Goal: Information Seeking & Learning: Learn about a topic

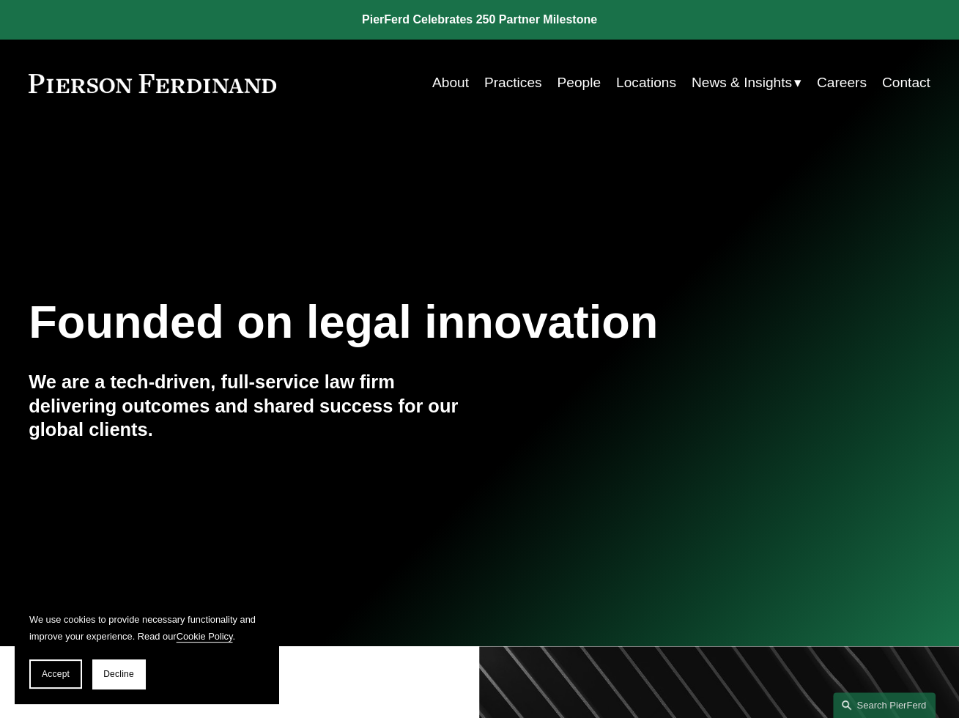
click at [633, 82] on link "Locations" at bounding box center [646, 83] width 60 height 28
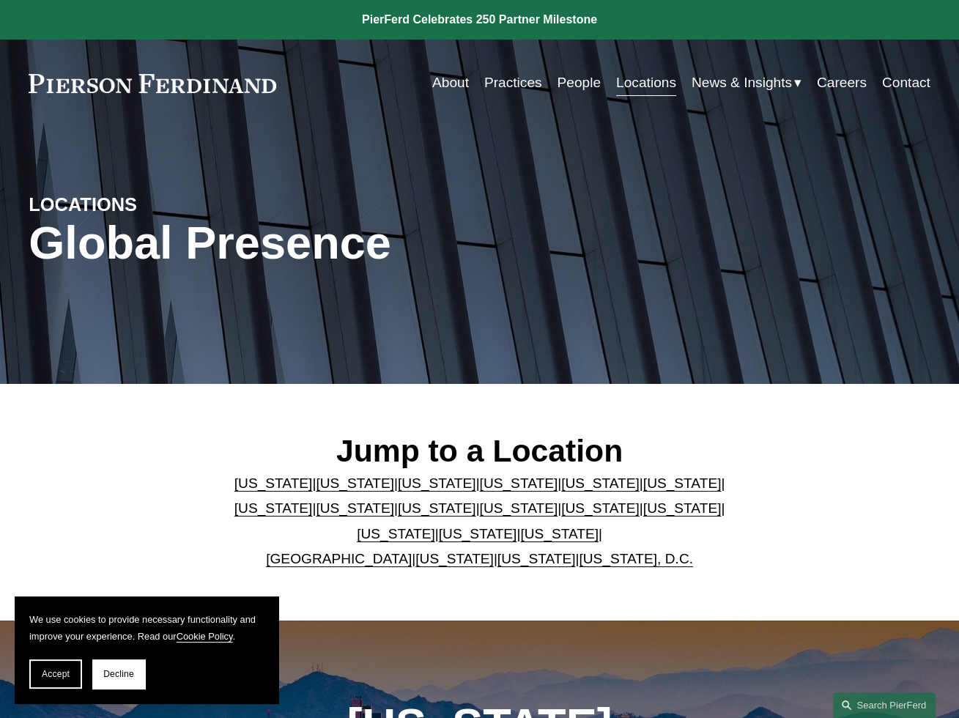
click at [513, 81] on link "Practices" at bounding box center [513, 83] width 58 height 28
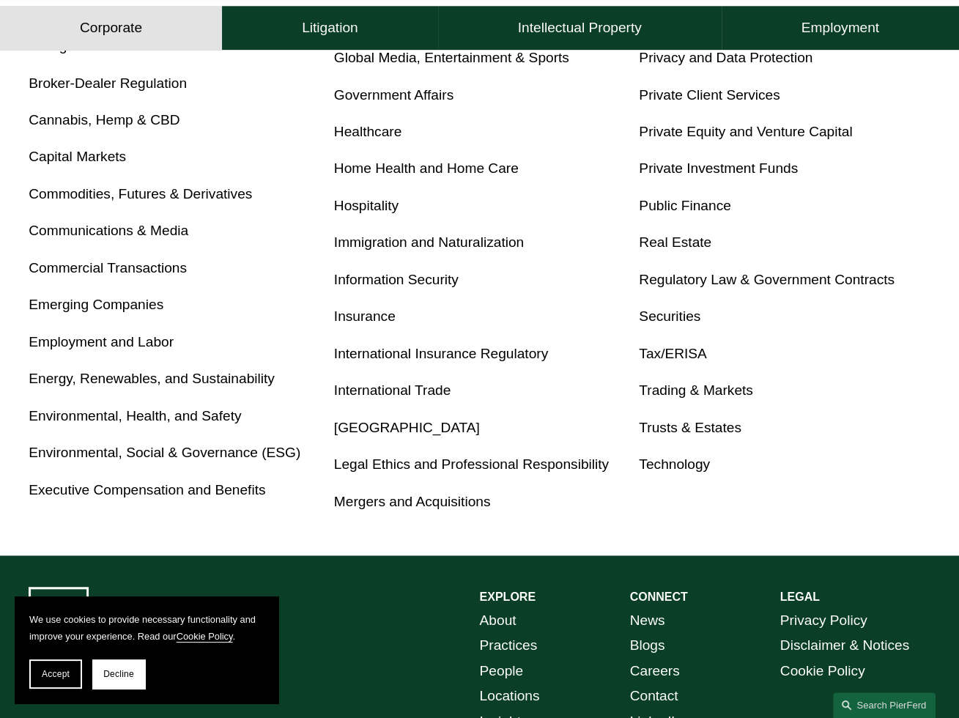
scroll to position [586, 0]
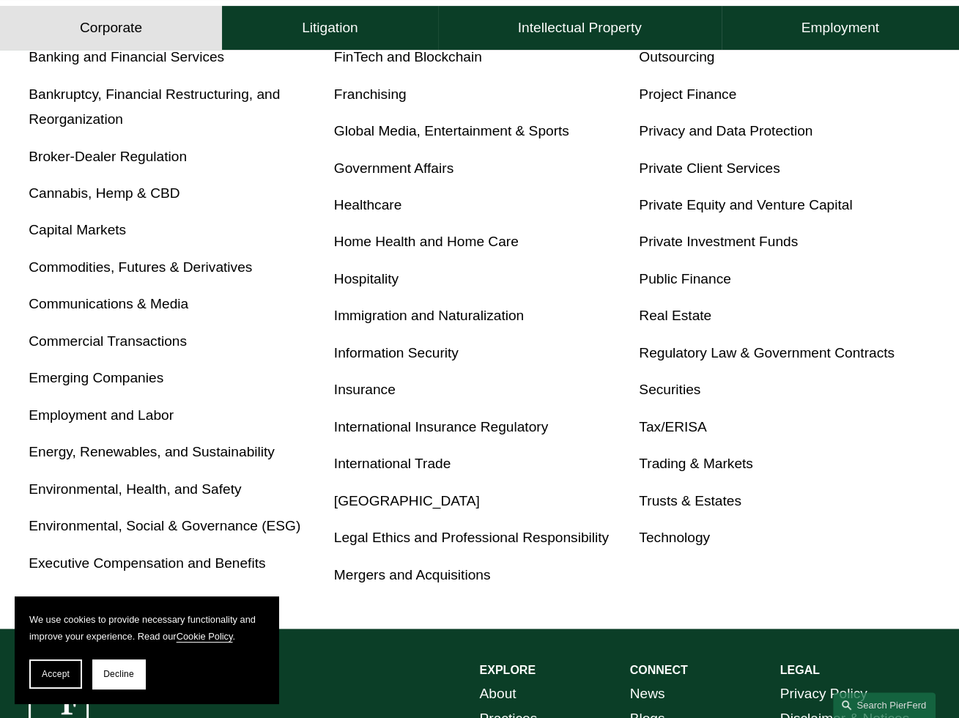
click at [366, 210] on link "Healthcare" at bounding box center [368, 204] width 68 height 15
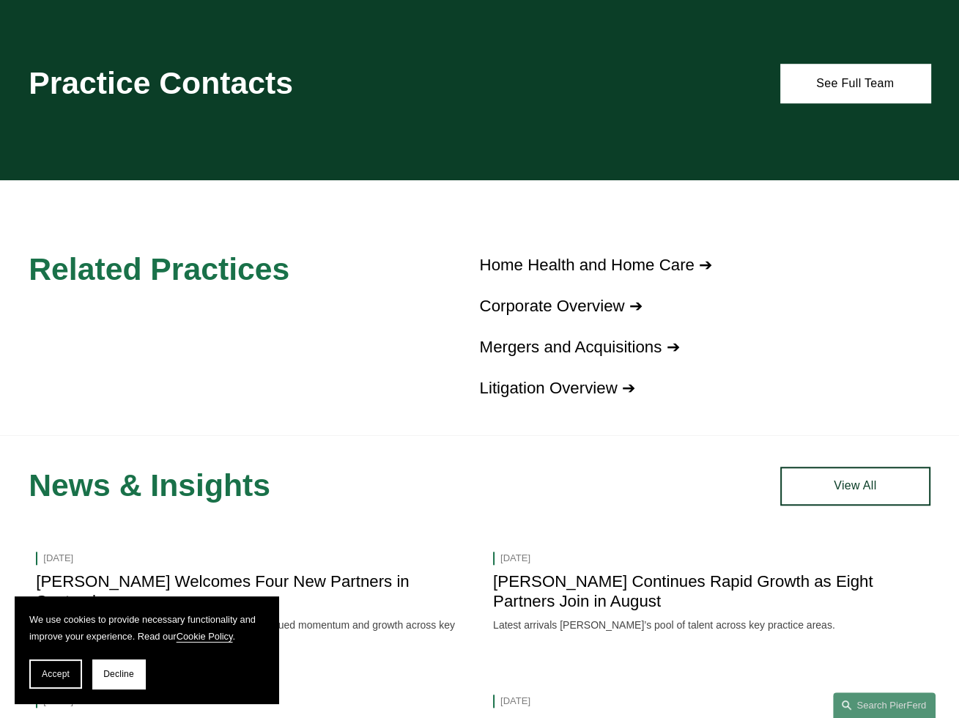
scroll to position [953, 0]
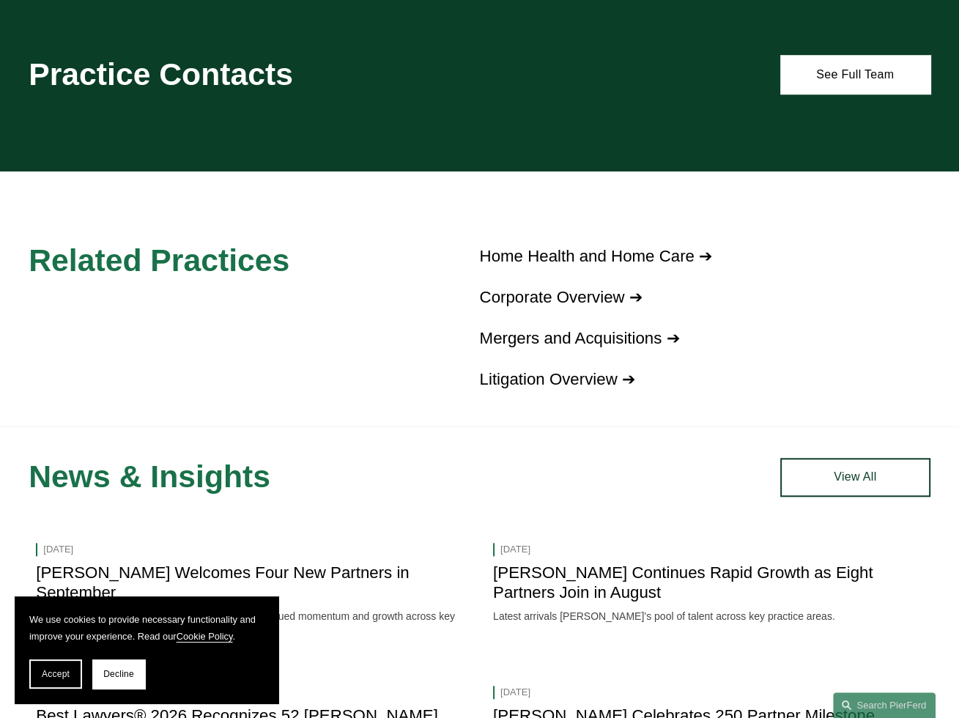
click at [518, 388] on link "Litigation Overview ➔" at bounding box center [556, 379] width 155 height 18
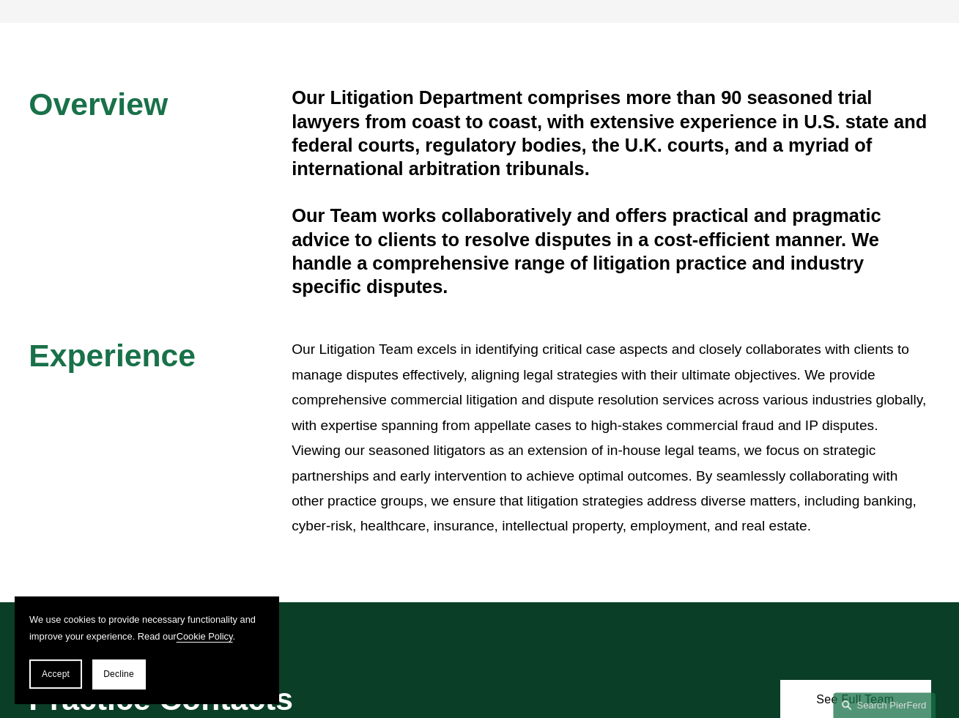
scroll to position [293, 0]
